Goal: Information Seeking & Learning: Learn about a topic

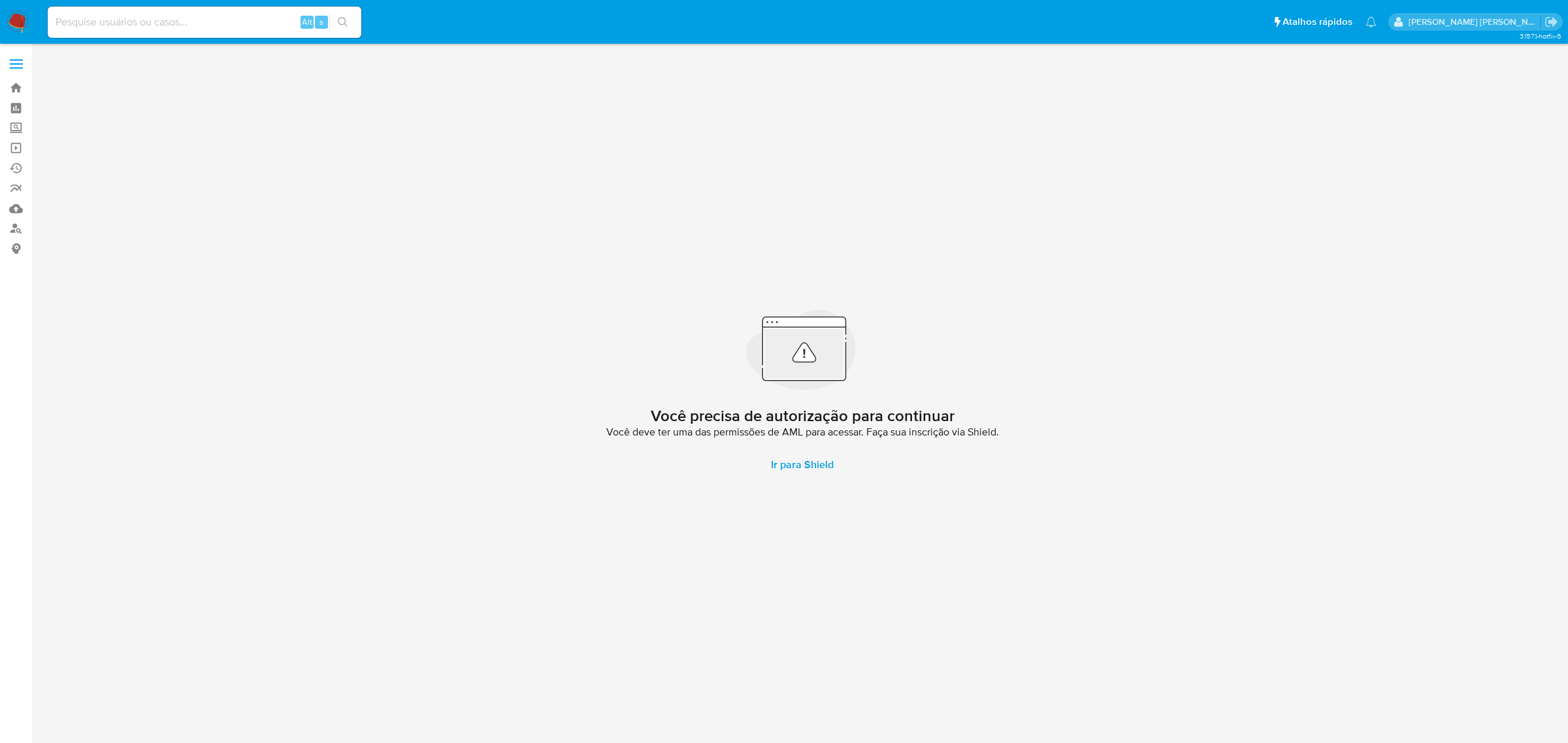
click at [161, 24] on input at bounding box center [204, 22] width 313 height 17
paste input "dSxWAcTt4Pln2by2mfMbMQ2x"
type input "dSxWAcTt4Pln2by2mfMbMQ2x"
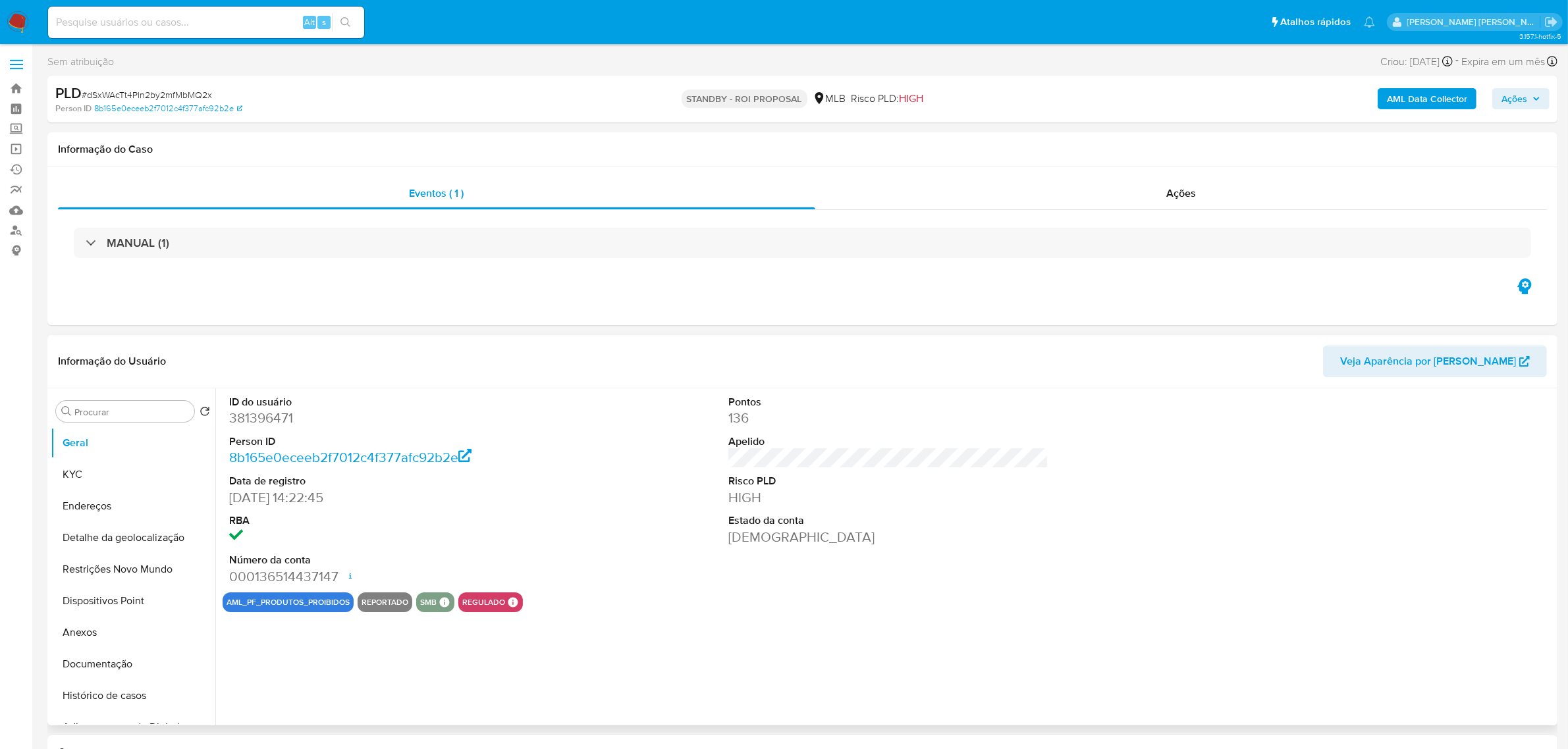
select select "10"
click at [108, 475] on button "KYC" at bounding box center [128, 474] width 154 height 31
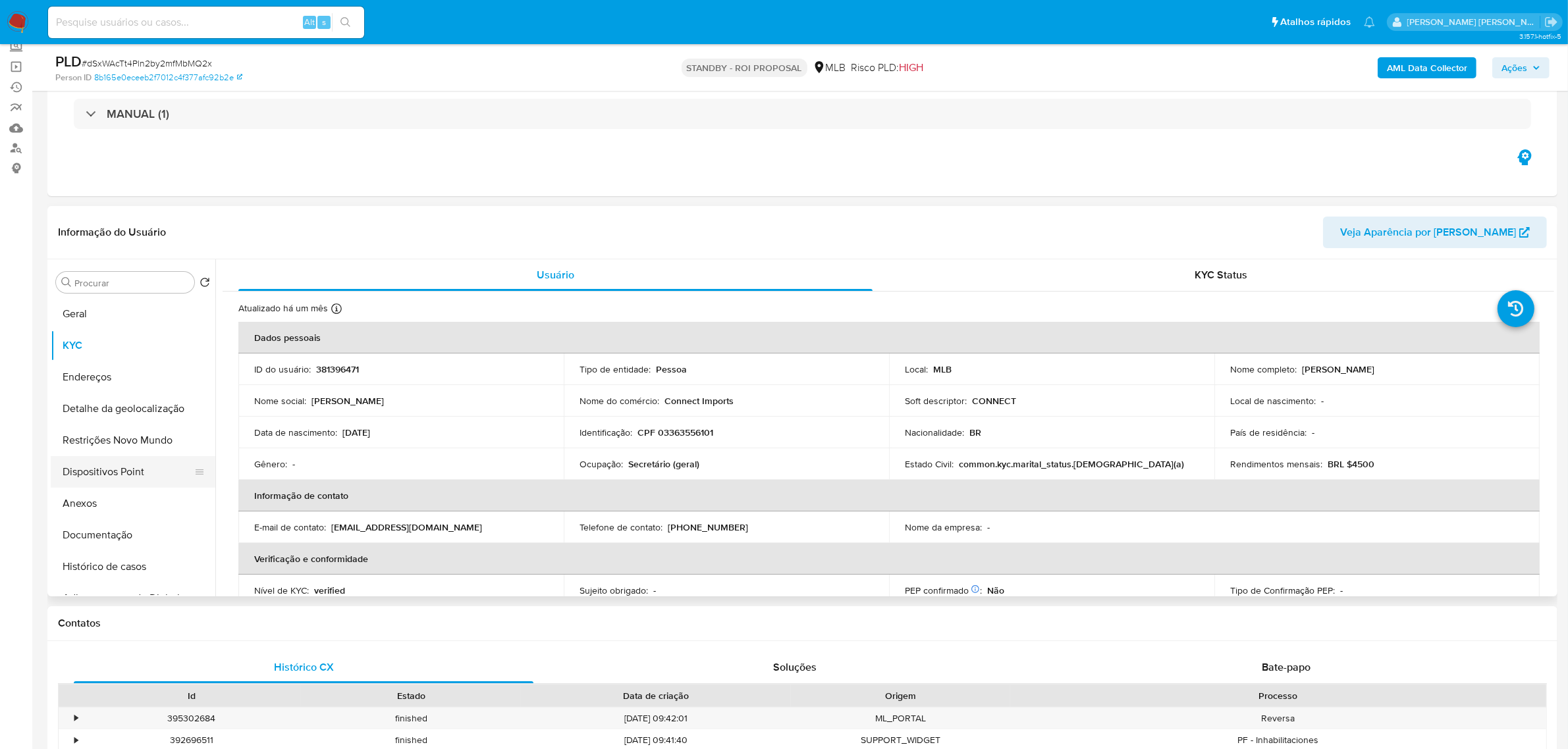
scroll to position [82, 0]
click at [104, 423] on button "Anexos" at bounding box center [128, 421] width 154 height 31
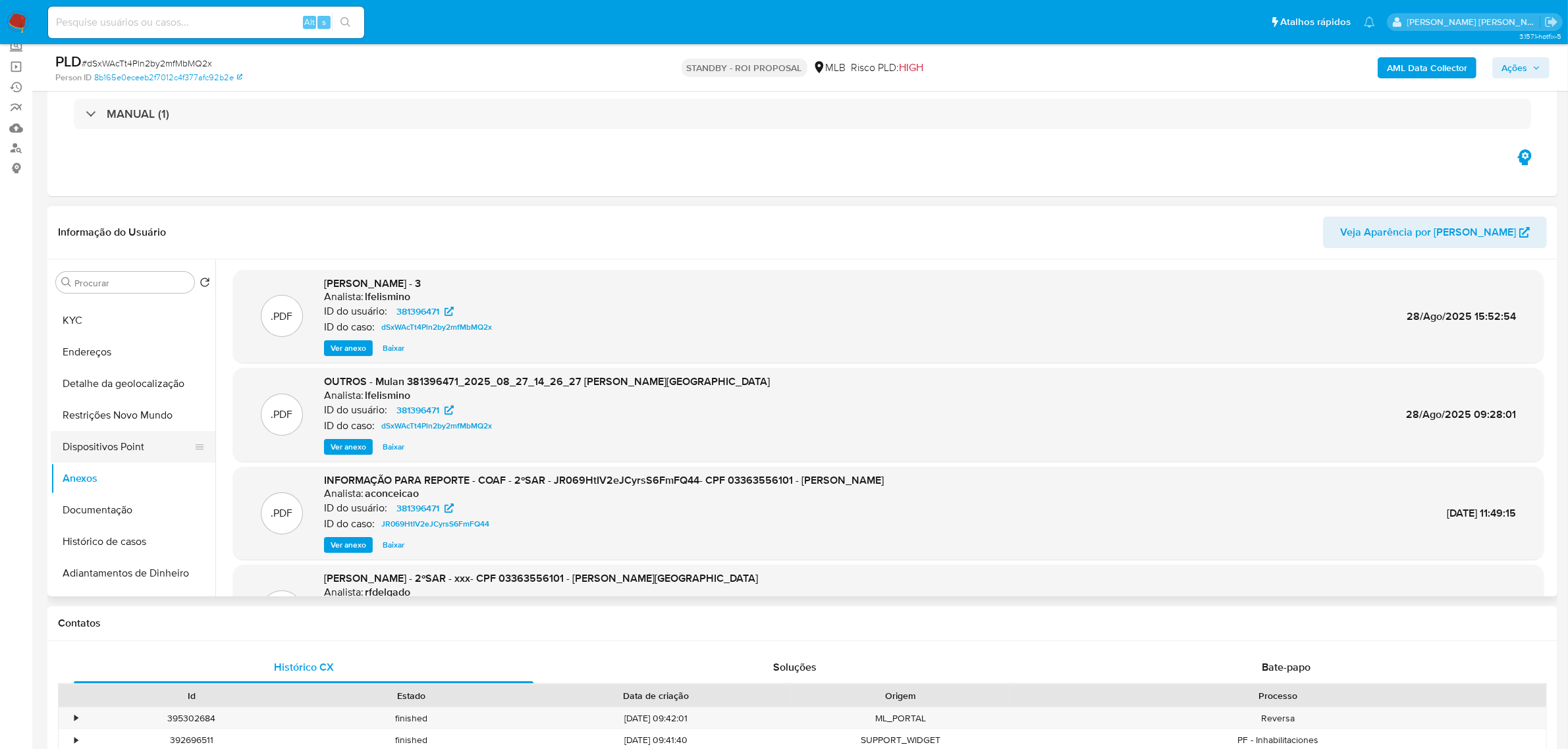
scroll to position [0, 0]
click at [122, 442] on button "Restrições Novo Mundo" at bounding box center [128, 440] width 154 height 31
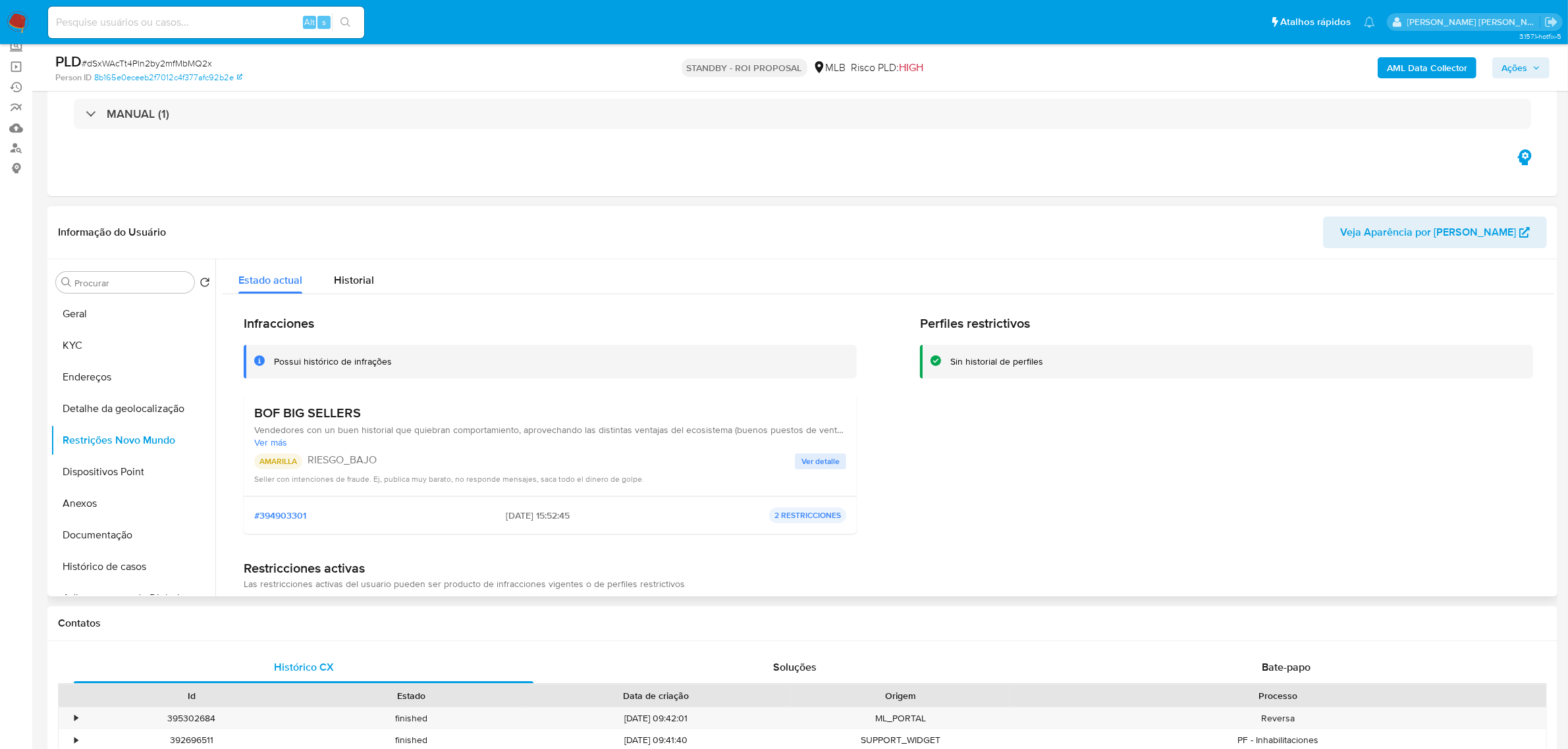
click at [416, 242] on header "Informação do Usuário Veja Aparência por Pessoa" at bounding box center [802, 232] width 1489 height 31
